Goal: Task Accomplishment & Management: Complete application form

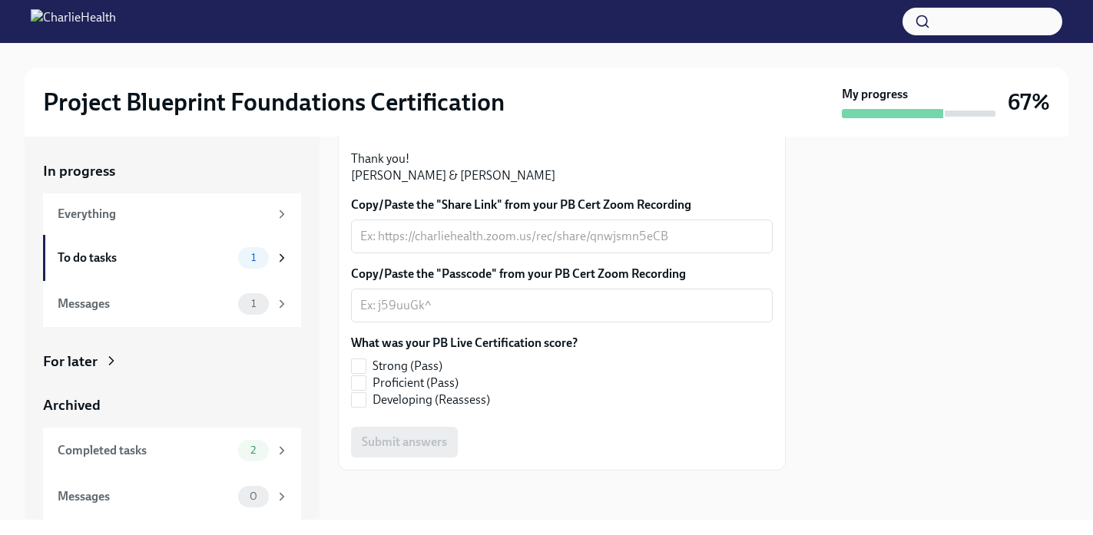
scroll to position [476, 0]
click at [359, 361] on label "Strong (Pass)" at bounding box center [458, 366] width 214 height 17
click at [359, 361] on input "Strong (Pass)" at bounding box center [359, 367] width 14 height 14
checkbox input "true"
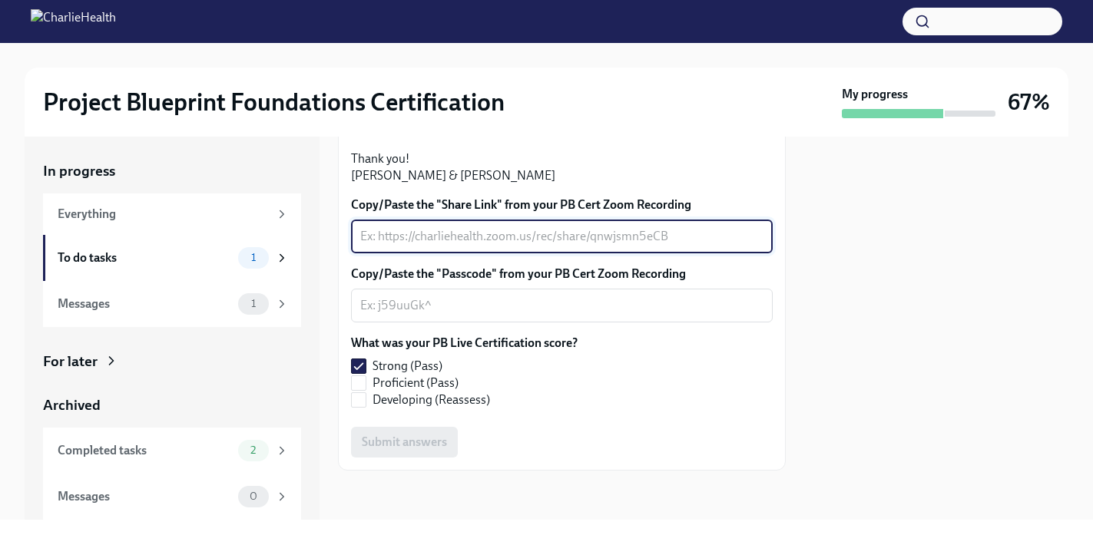
click at [456, 246] on textarea "Copy/Paste the "Share Link" from your PB Cert Zoom Recording" at bounding box center [561, 236] width 403 height 18
paste textarea "[URL][DOMAIN_NAME]"
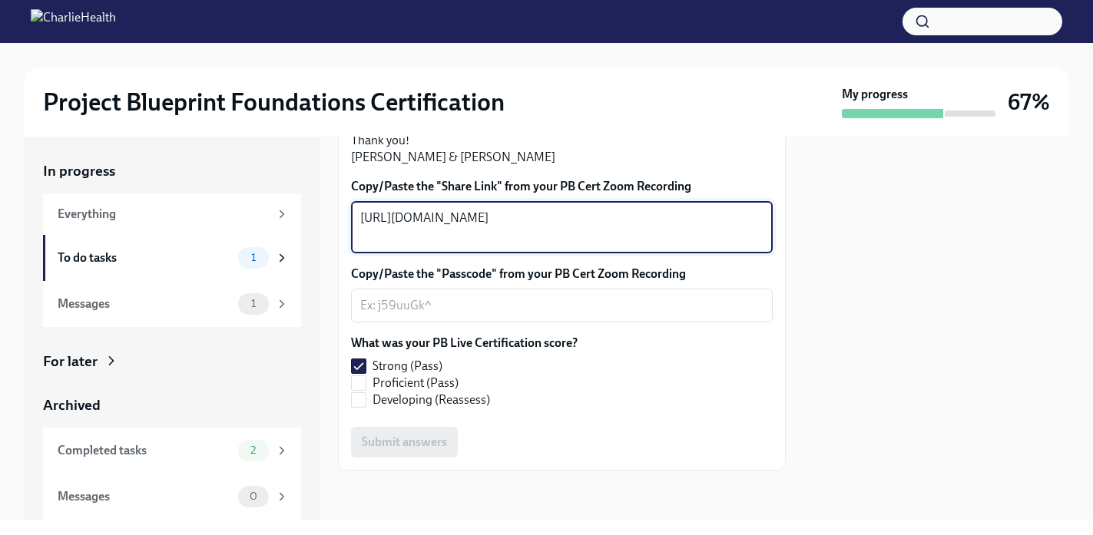
type textarea "[URL][DOMAIN_NAME]"
click at [711, 283] on label "Copy/Paste the "Passcode" from your PB Cert Zoom Recording" at bounding box center [562, 274] width 422 height 17
click at [711, 315] on textarea "Copy/Paste the "Passcode" from your PB Cert Zoom Recording" at bounding box center [561, 306] width 403 height 18
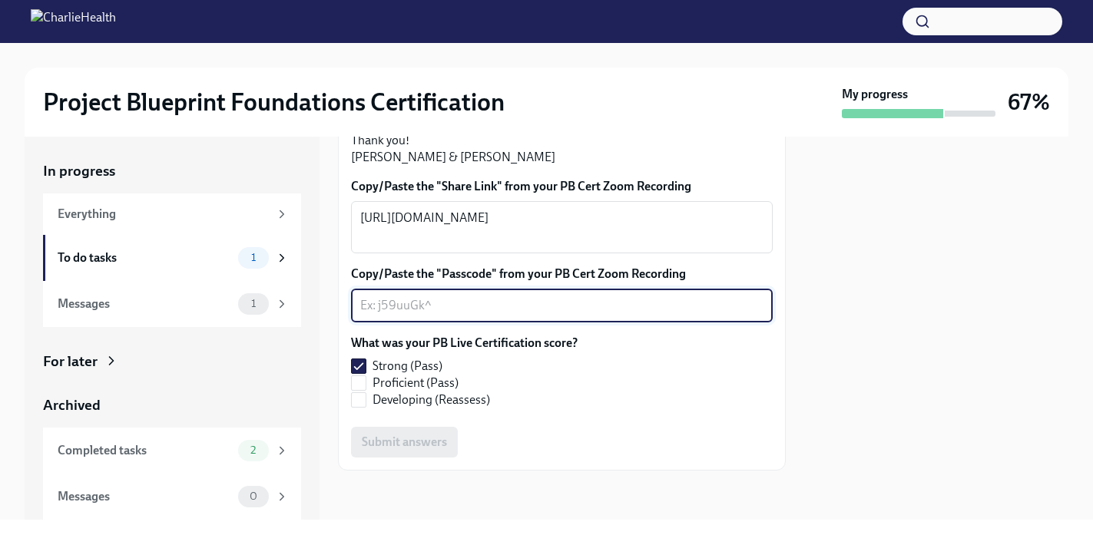
scroll to position [499, 0]
click at [489, 423] on div "Copy/Paste the "Share Link" from your PB Cert Zoom Recording [URL][DOMAIN_NAME]…" at bounding box center [562, 318] width 422 height 280
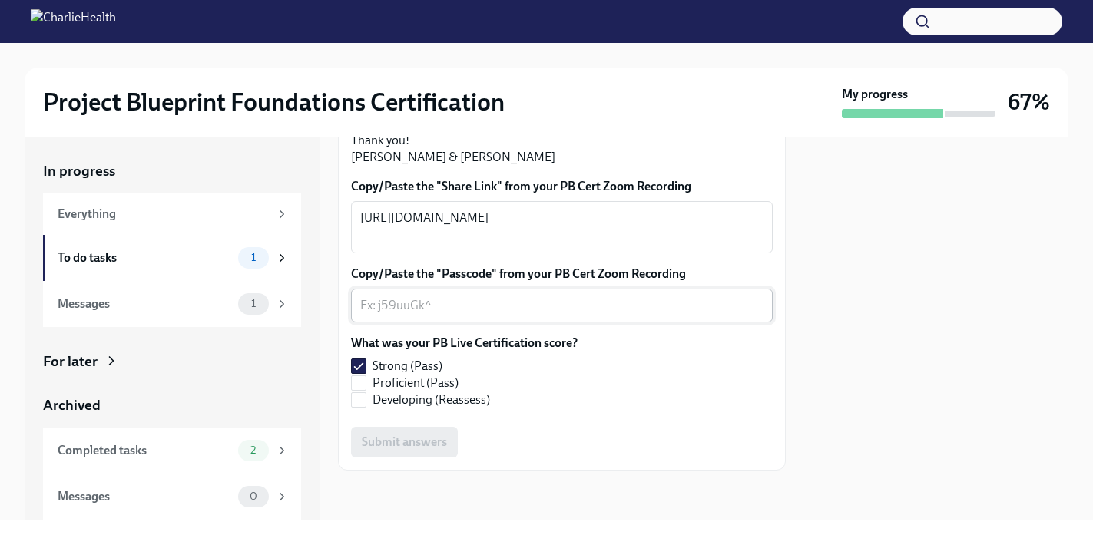
click at [451, 318] on div "x ​" at bounding box center [562, 306] width 422 height 34
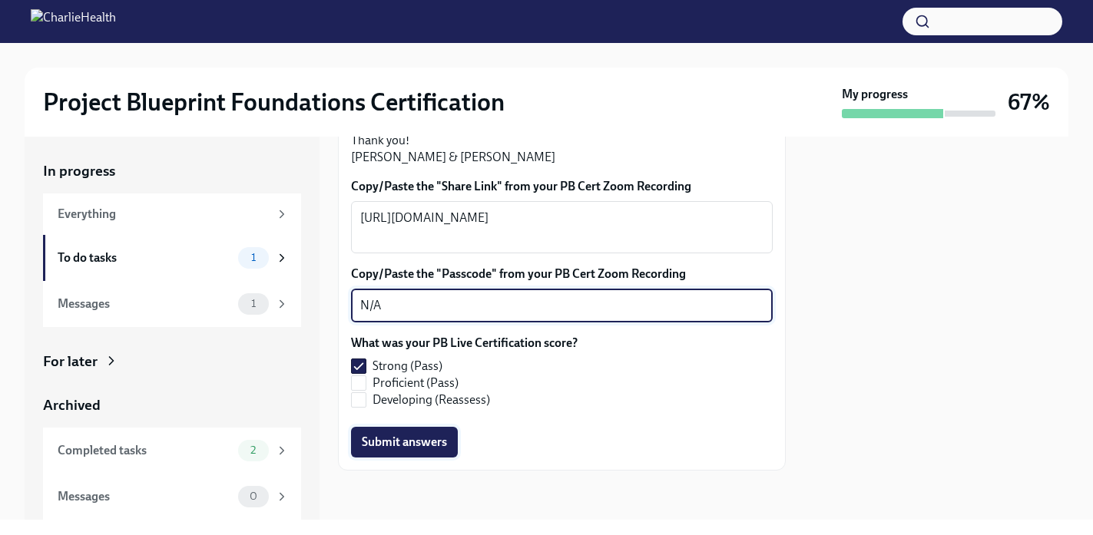
type textarea "N/A"
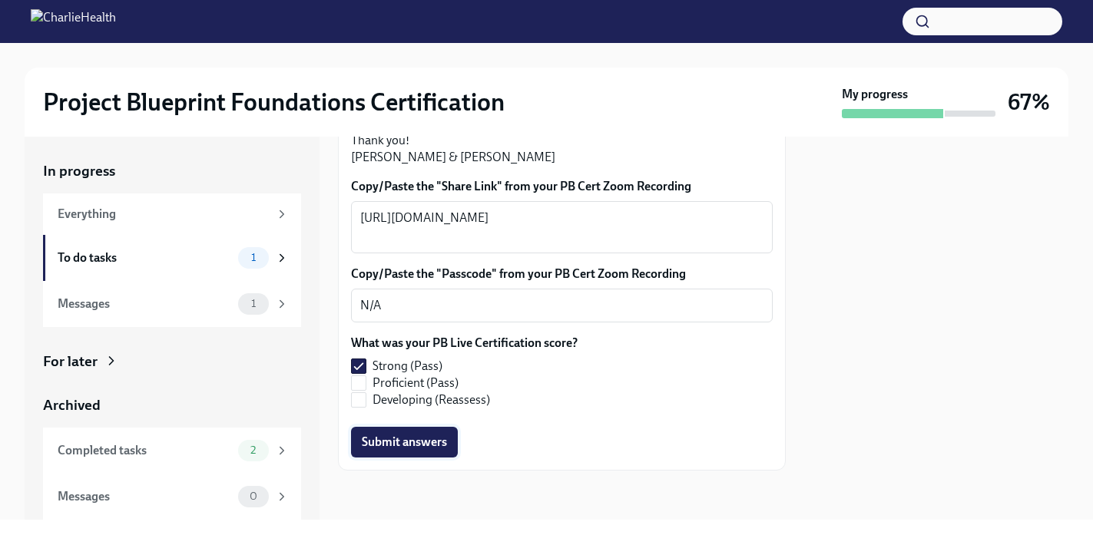
click at [429, 442] on span "Submit answers" at bounding box center [404, 442] width 85 height 15
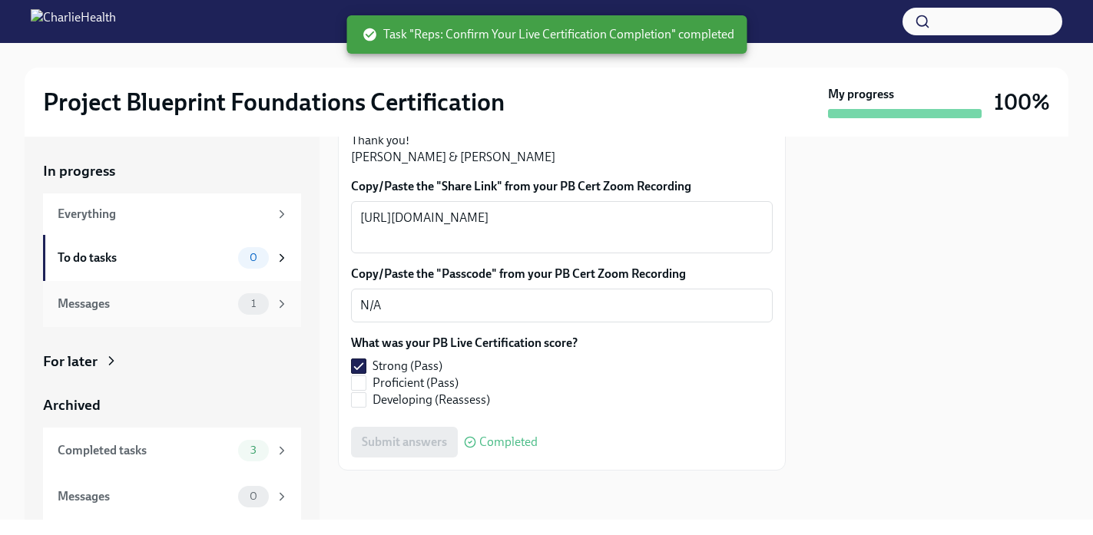
click at [204, 309] on div "Messages" at bounding box center [145, 304] width 174 height 17
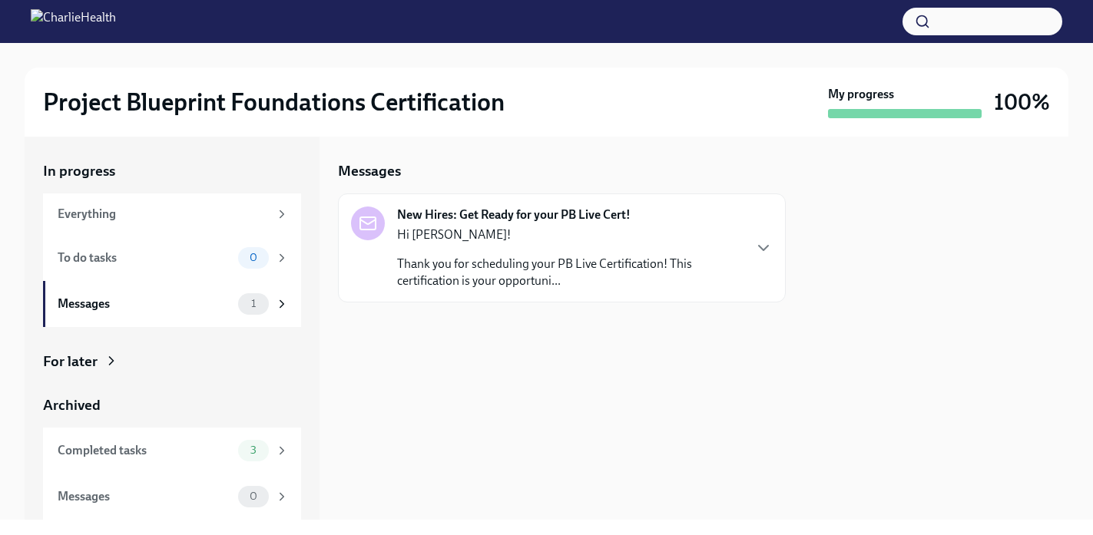
click at [724, 247] on div "Hi [PERSON_NAME]! Thank you for scheduling your PB Live Certification! This cer…" at bounding box center [569, 258] width 345 height 63
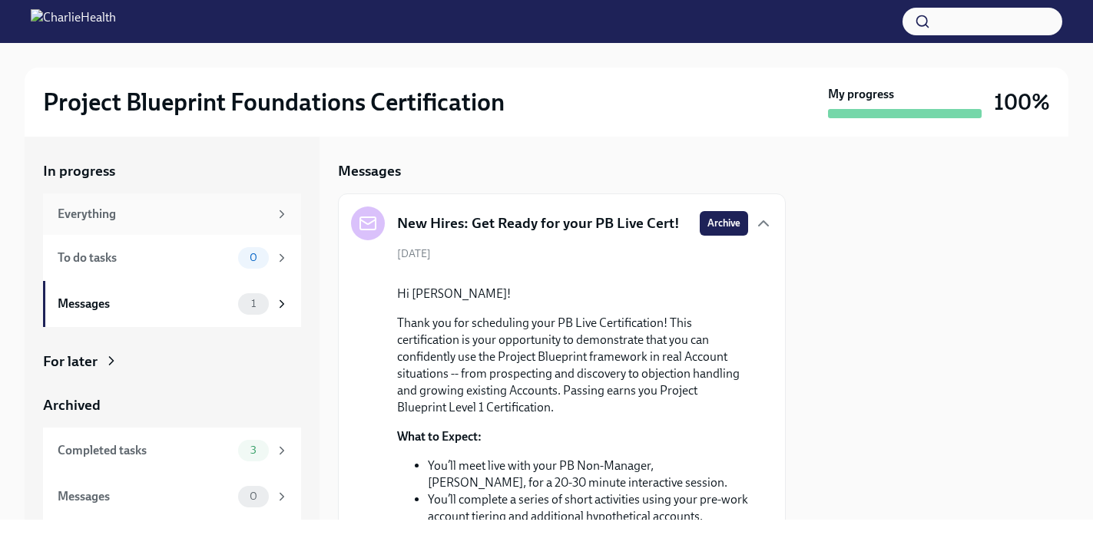
click at [156, 227] on div "Everything" at bounding box center [172, 214] width 258 height 41
